Goal: Task Accomplishment & Management: Complete application form

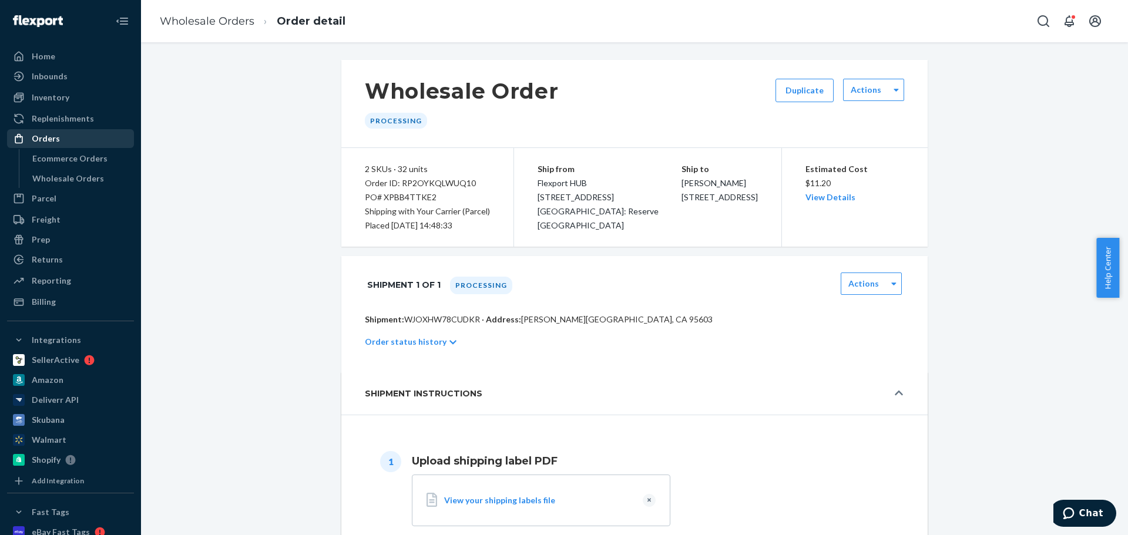
click at [60, 142] on div "Orders" at bounding box center [70, 138] width 125 height 16
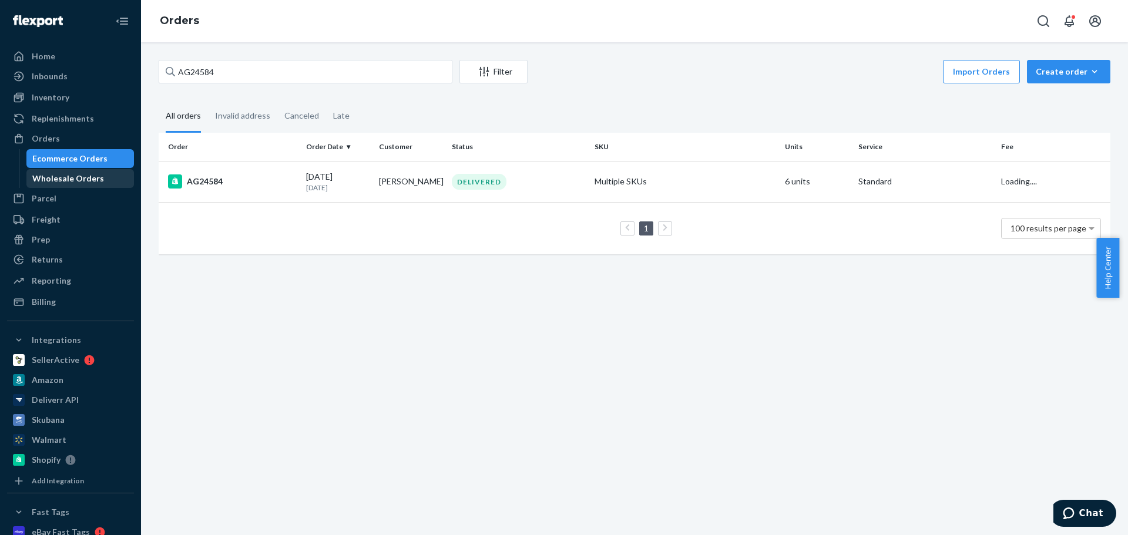
drag, startPoint x: 61, startPoint y: 174, endPoint x: 82, endPoint y: 176, distance: 21.8
click at [62, 174] on div "Wholesale Orders" at bounding box center [68, 179] width 72 height 12
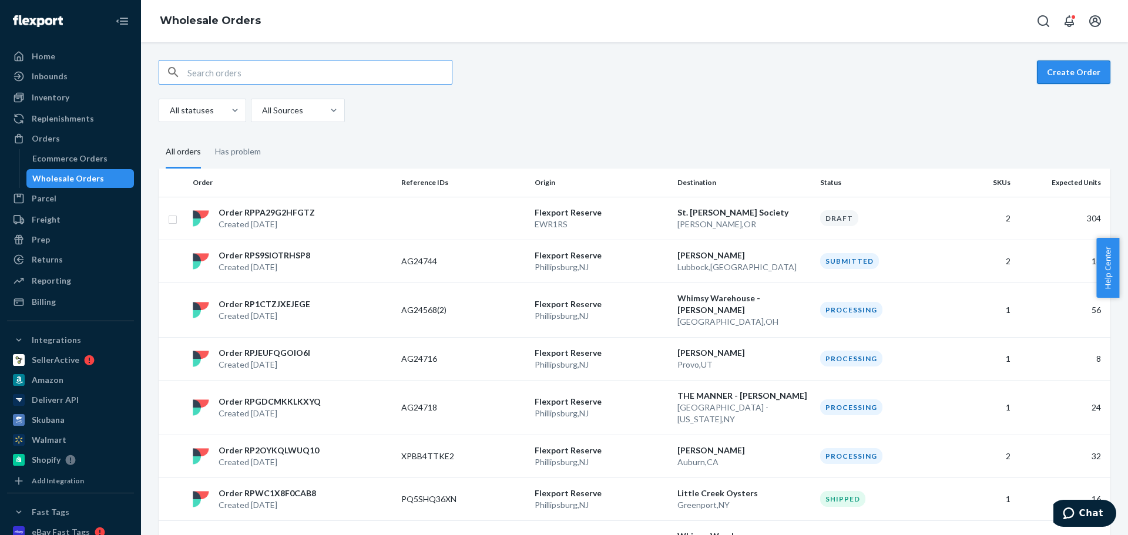
click at [1051, 72] on button "Create Order" at bounding box center [1073, 72] width 73 height 23
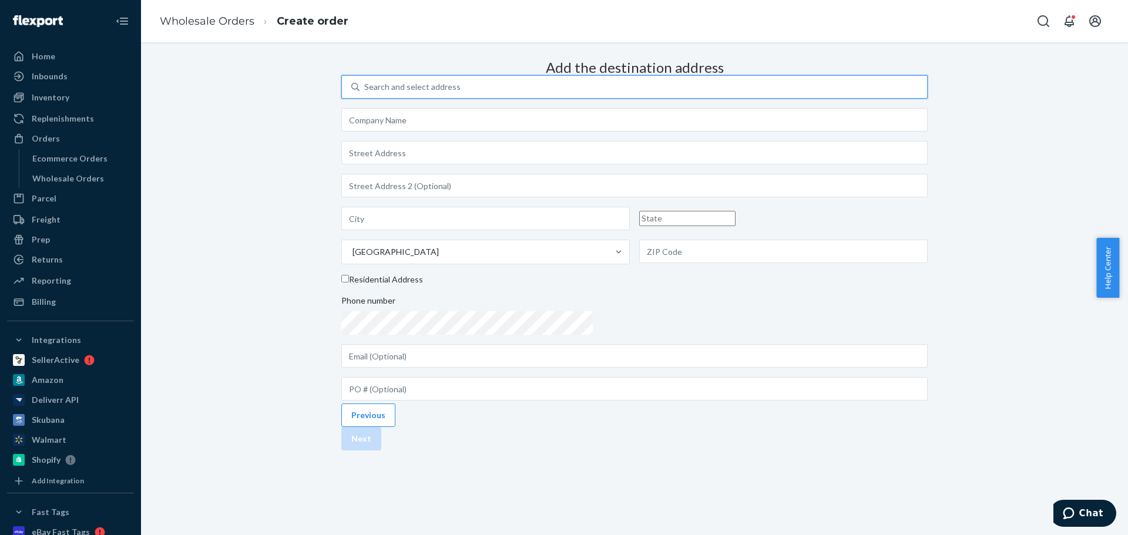
click at [461, 93] on div "Search and select address" at bounding box center [412, 87] width 96 height 12
click at [365, 93] on input "0 results available. Use Up and Down to choose options, press Enter to select t…" at bounding box center [364, 87] width 1 height 12
type input "test"
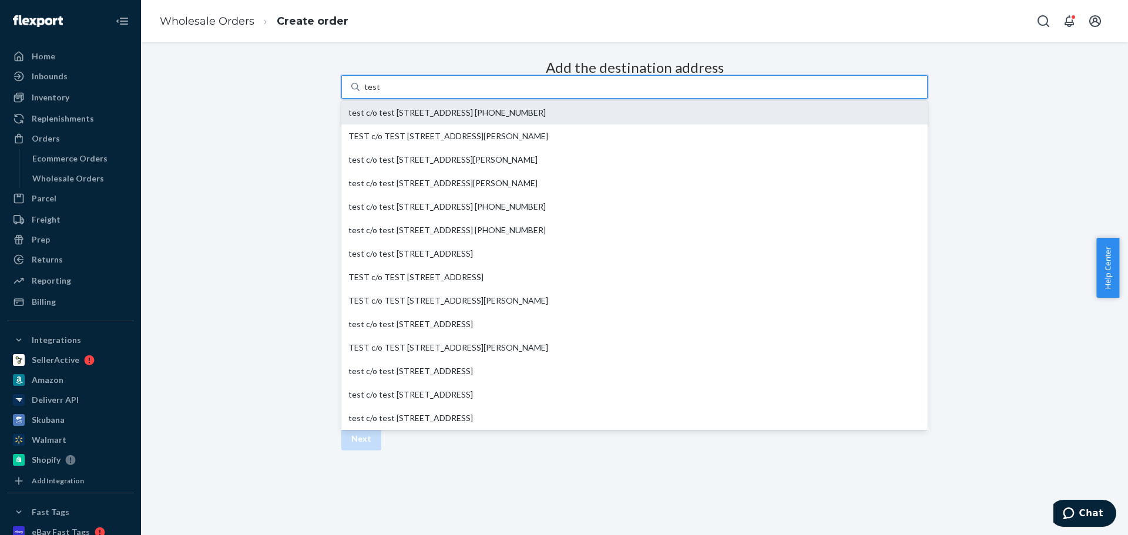
click at [654, 119] on div "test c/o test [STREET_ADDRESS] [PHONE_NUMBER]" at bounding box center [634, 113] width 572 height 12
click at [379, 93] on input "test" at bounding box center [371, 87] width 15 height 12
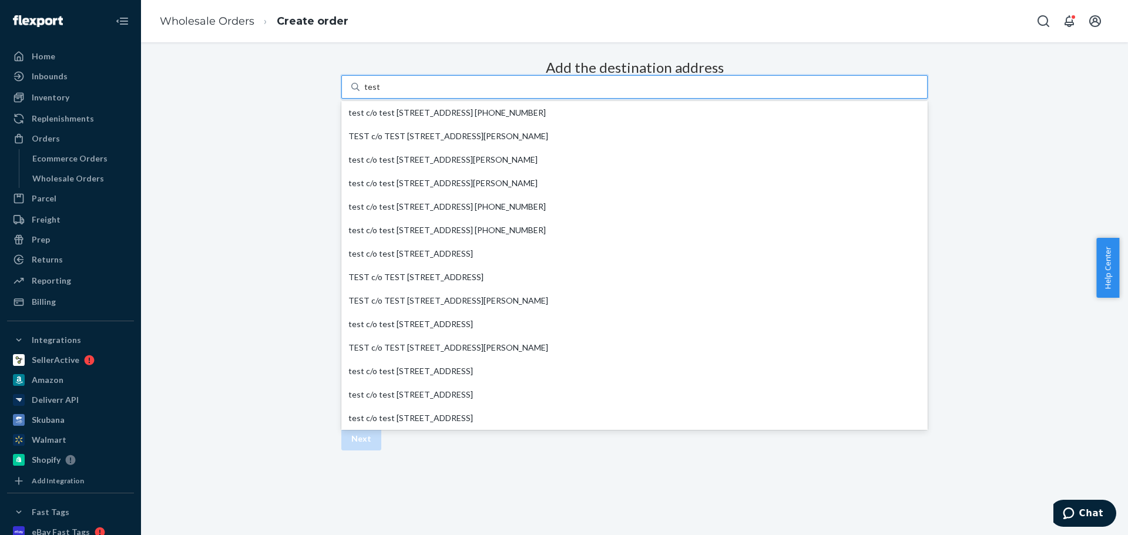
type input "test"
type input "[STREET_ADDRESS]"
type input "Prospect"
type input "KY"
type input "40059"
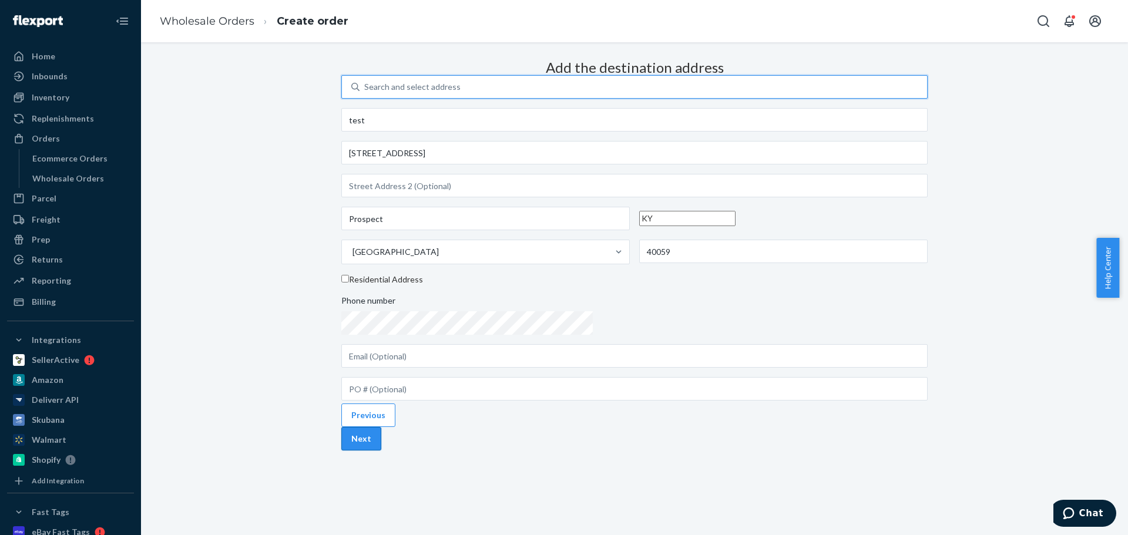
drag, startPoint x: 881, startPoint y: 515, endPoint x: 849, endPoint y: 453, distance: 69.4
click at [381, 451] on button "Next" at bounding box center [361, 438] width 40 height 23
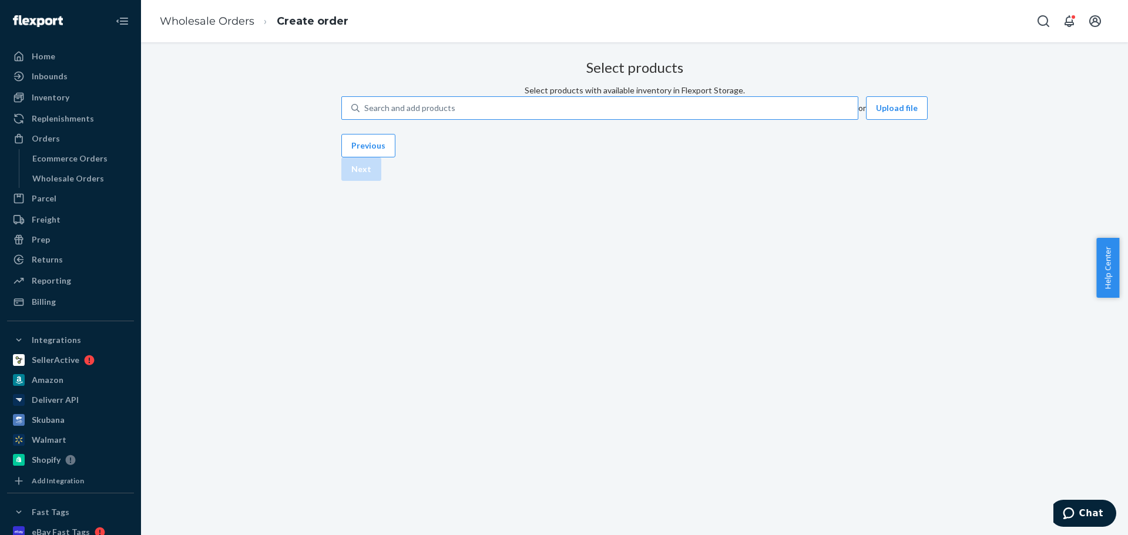
click at [606, 120] on div "Search and add products" at bounding box center [599, 107] width 517 height 23
click at [365, 114] on input "Search and add products" at bounding box center [364, 108] width 1 height 12
paste input "NC-AO-AWSB-O-UPC"
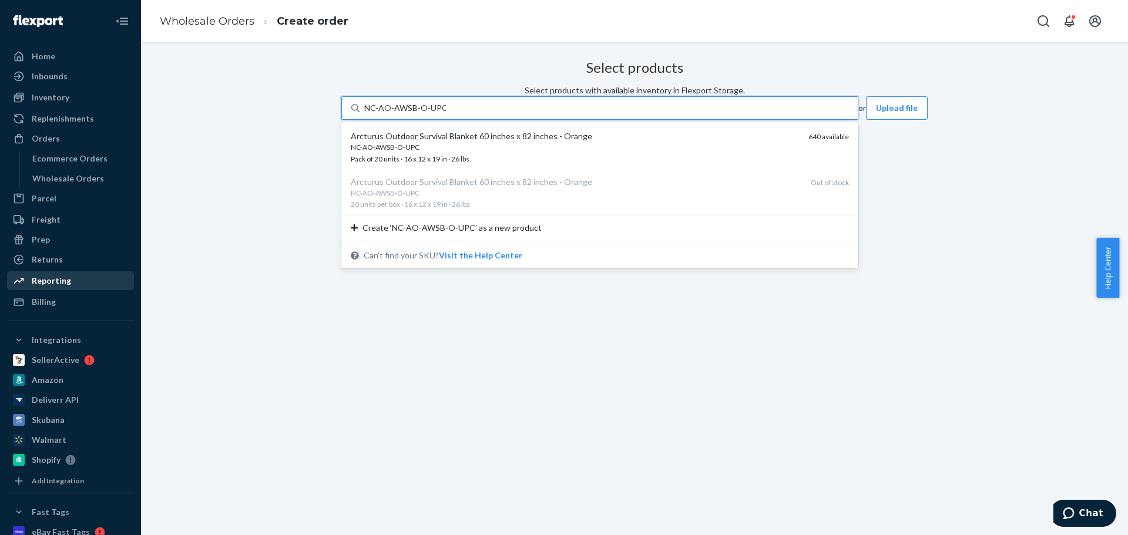
type input "NC-AO-AWSB-O-UPC"
